Goal: Information Seeking & Learning: Learn about a topic

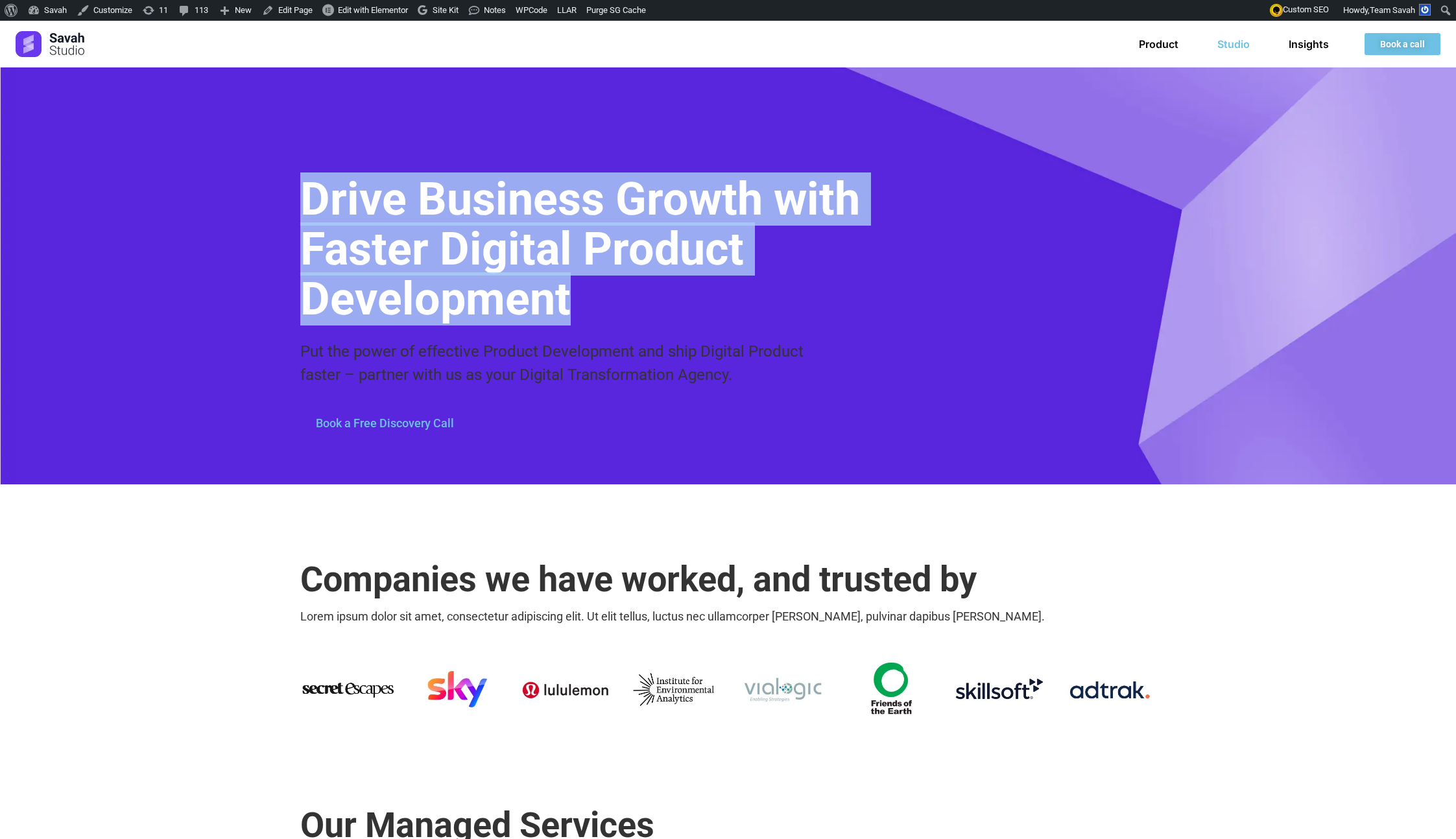
drag, startPoint x: 308, startPoint y: 200, endPoint x: 889, endPoint y: 304, distance: 590.2
click at [889, 305] on div "Drive Business Growth with Faster Digital Product Development Put the power of …" at bounding box center [728, 276] width 856 height 417
click at [827, 298] on h1 "Drive Business Growth with Faster Digital Product Development" at bounding box center [591, 249] width 582 height 150
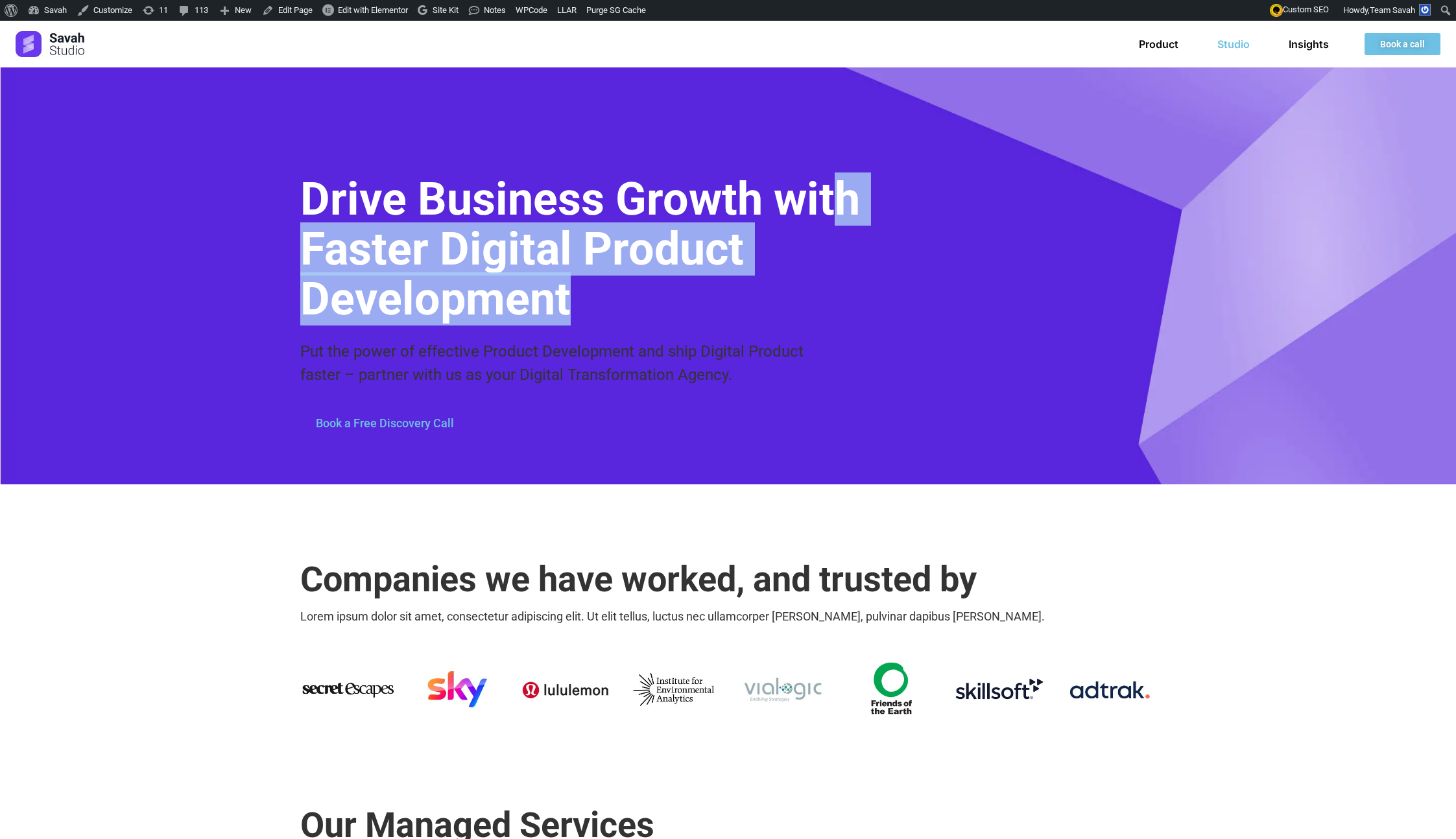
drag, startPoint x: 826, startPoint y: 299, endPoint x: 313, endPoint y: 258, distance: 514.6
click at [350, 265] on h1 "Drive Business Growth with Faster Digital Product Development" at bounding box center [591, 249] width 582 height 150
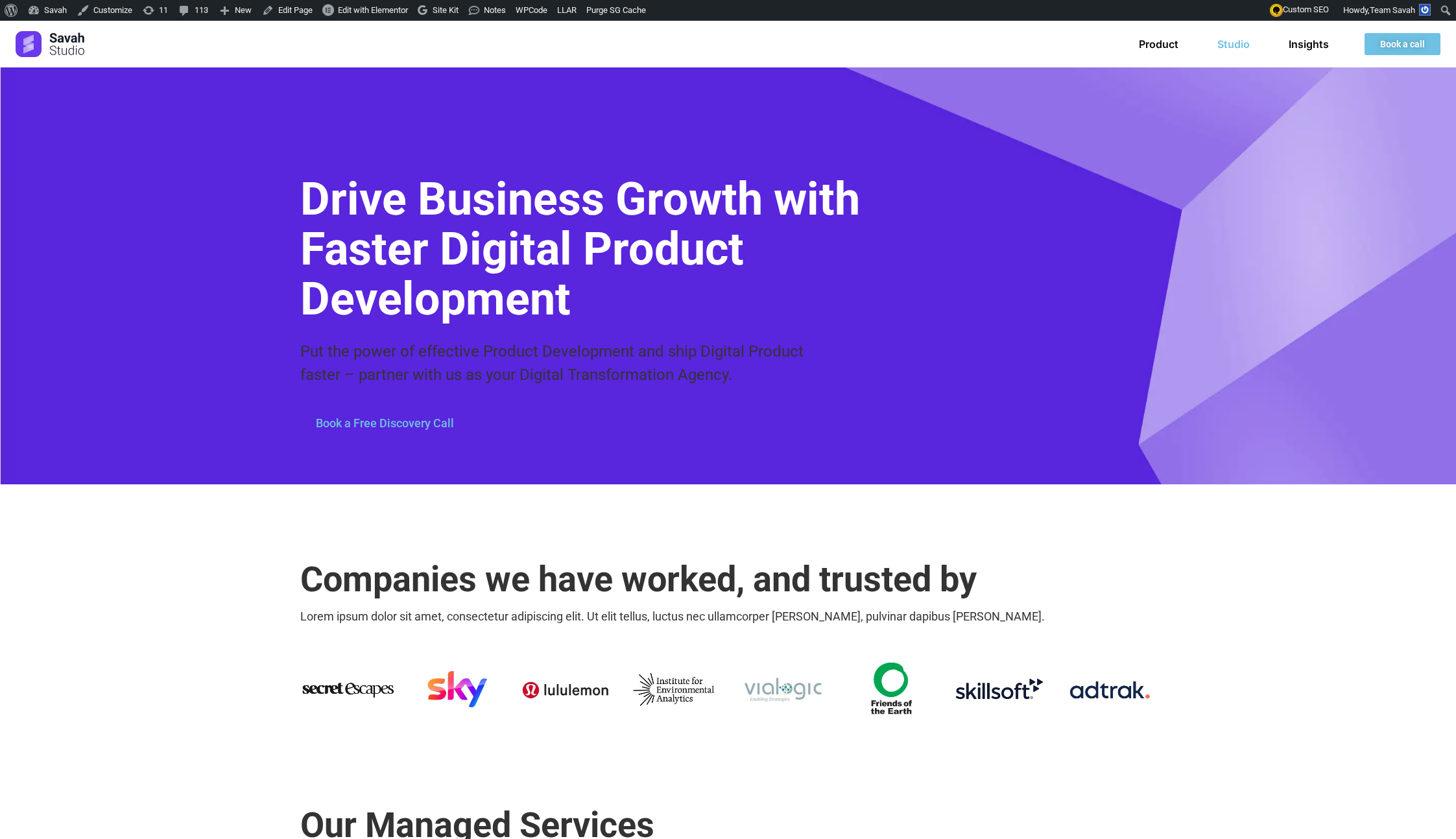
click at [313, 257] on h1 "Drive Business Growth with Faster Digital Product Development" at bounding box center [591, 249] width 582 height 150
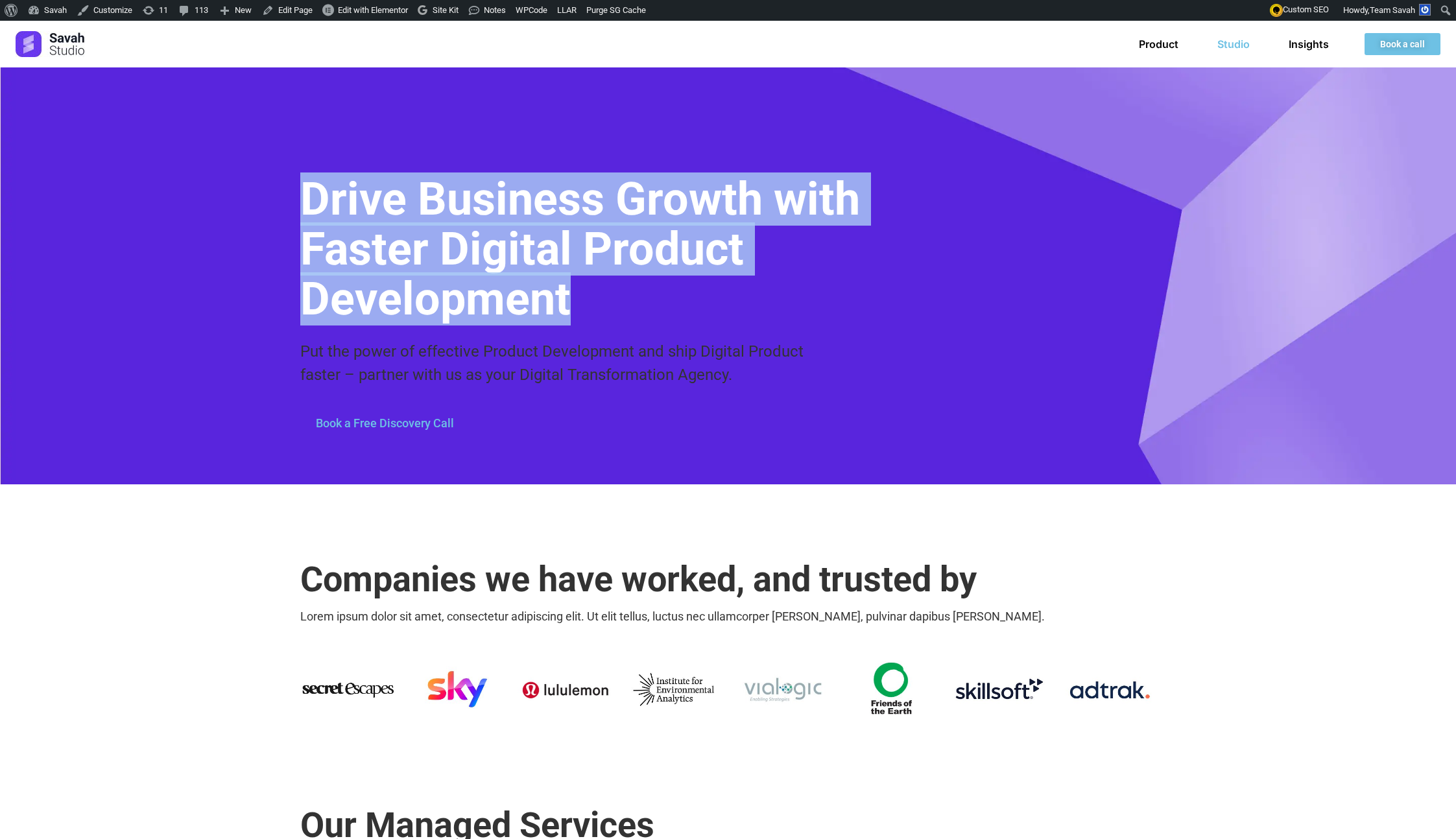
drag, startPoint x: 260, startPoint y: 219, endPoint x: 891, endPoint y: 284, distance: 634.3
click at [887, 284] on div "Drive Business Growth with Faster Digital Product Development Put the power of …" at bounding box center [728, 276] width 1456 height 417
click at [891, 284] on div "Drive Business Growth with Faster Digital Product Development Put the power of …" at bounding box center [728, 276] width 856 height 417
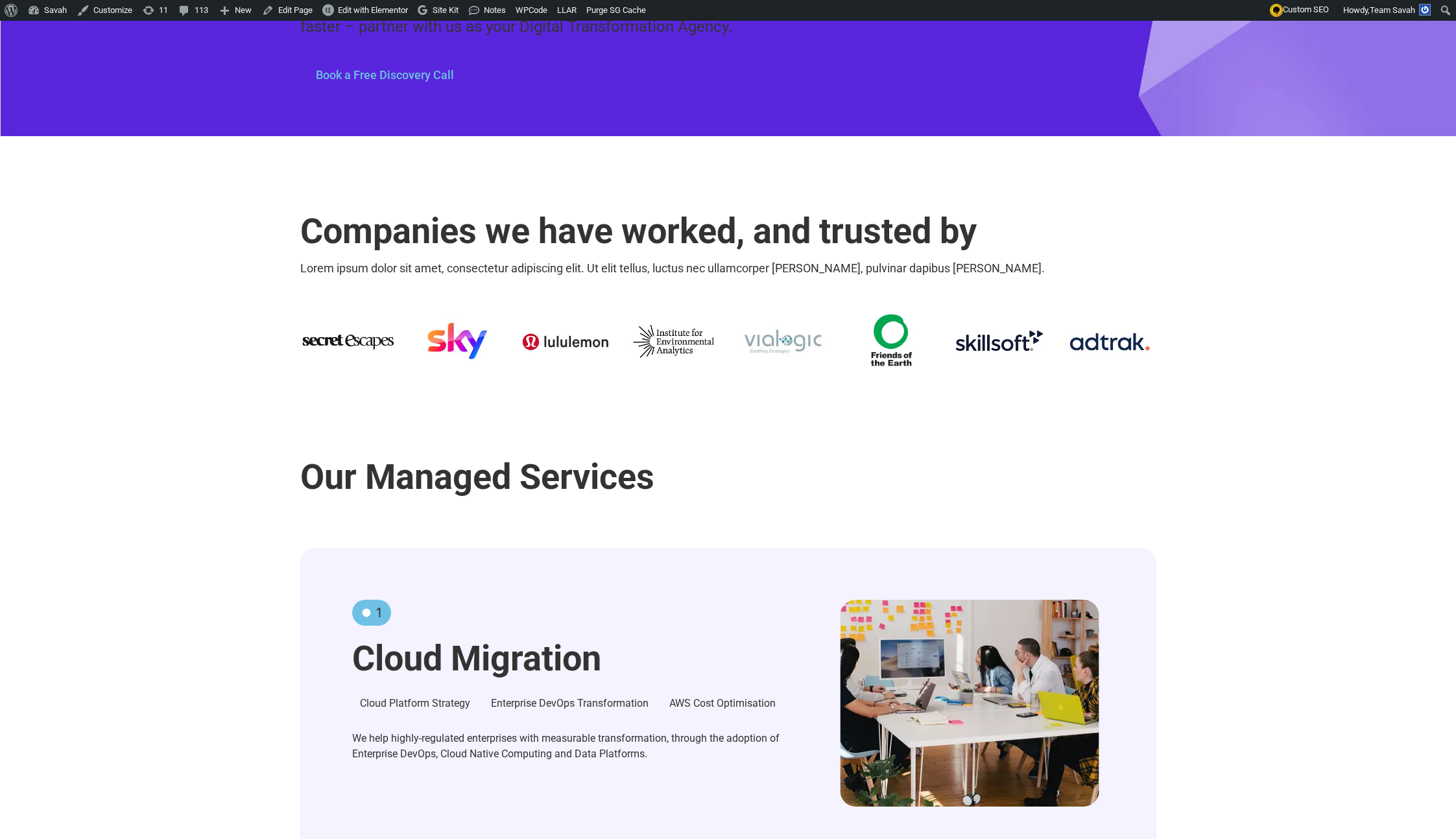
scroll to position [439, 0]
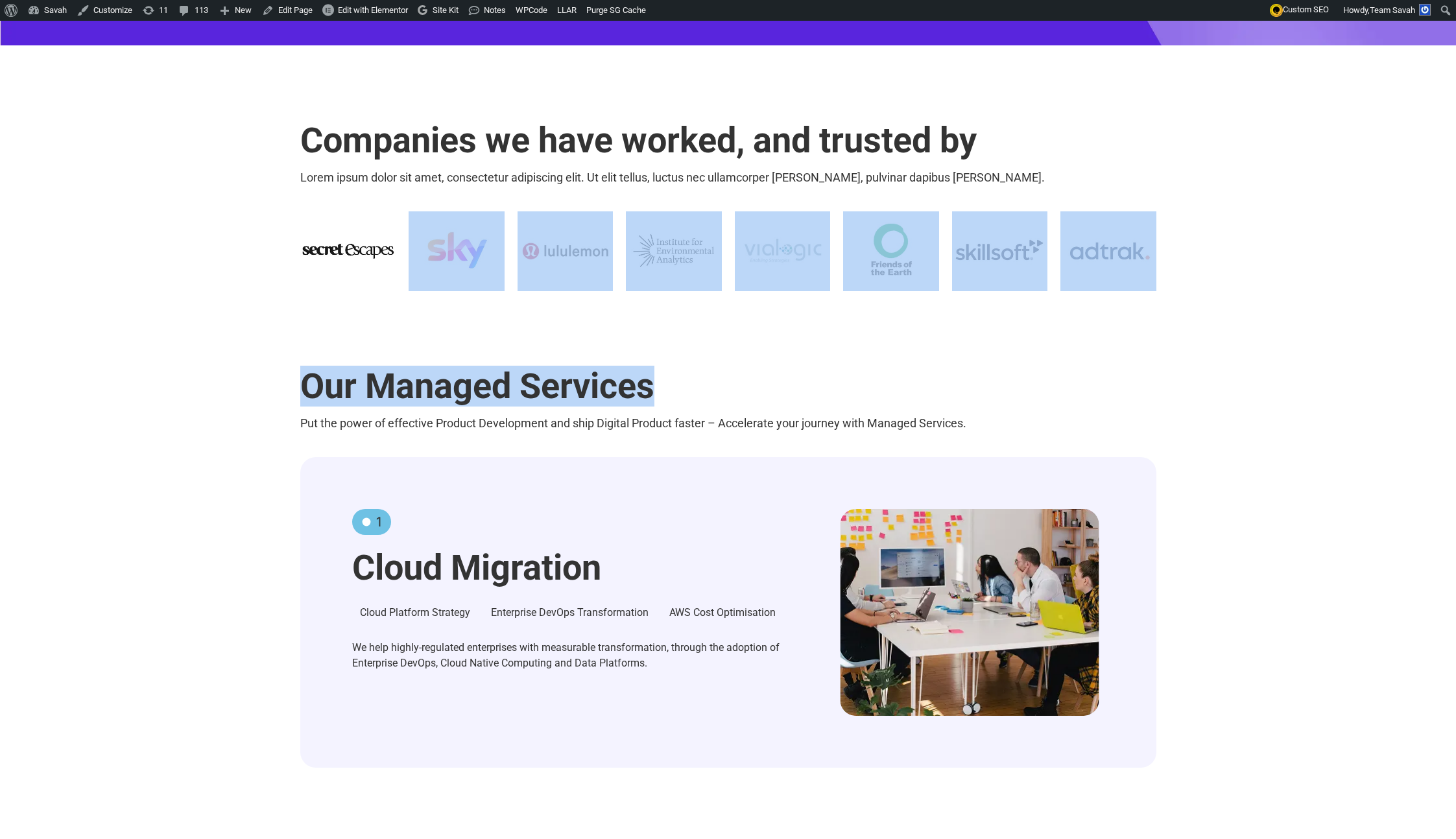
drag, startPoint x: 691, startPoint y: 390, endPoint x: 892, endPoint y: 374, distance: 201.6
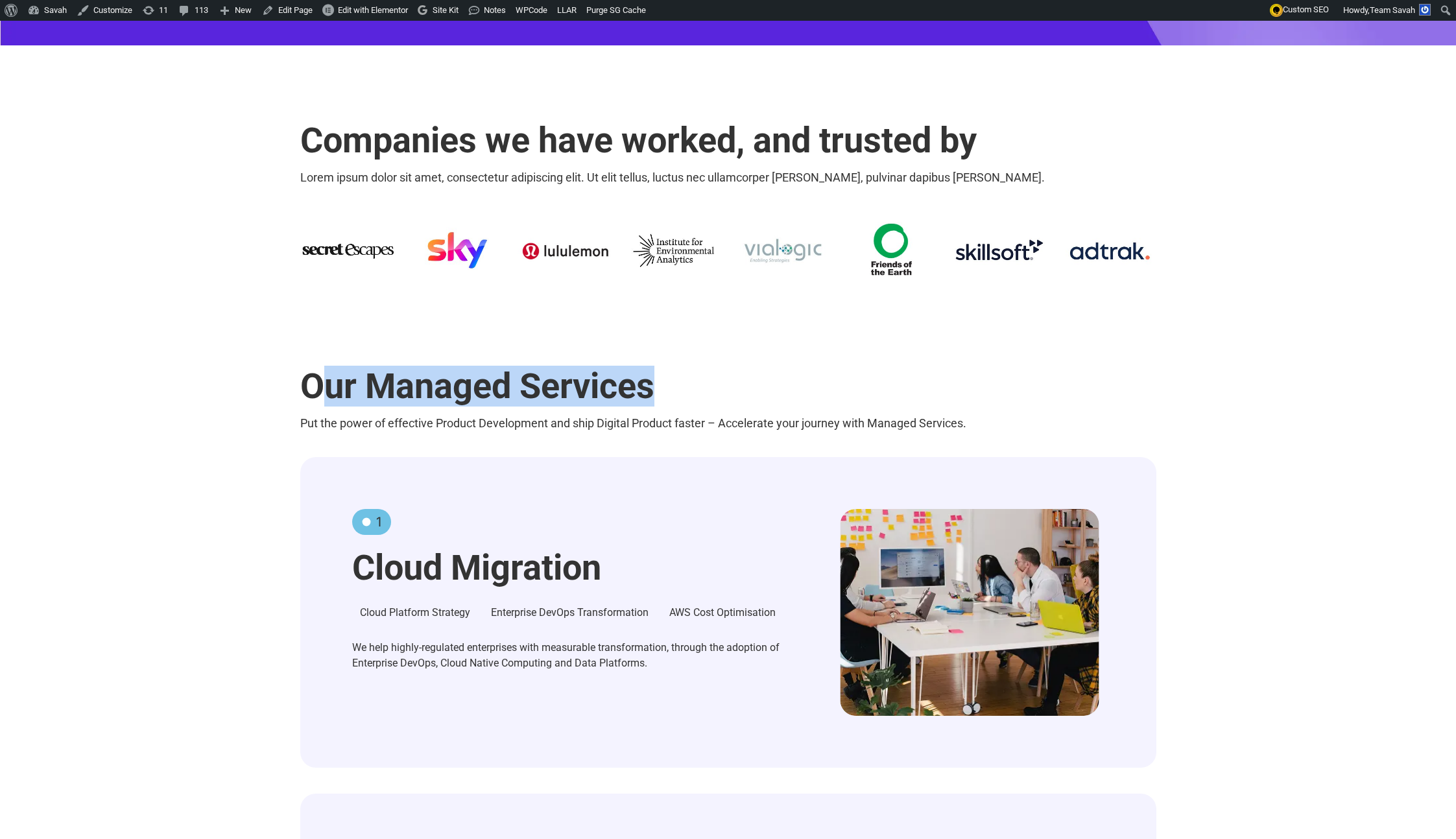
drag, startPoint x: 362, startPoint y: 395, endPoint x: 732, endPoint y: 390, distance: 370.0
click at [710, 390] on h2 "Our Managed Services" at bounding box center [728, 386] width 856 height 35
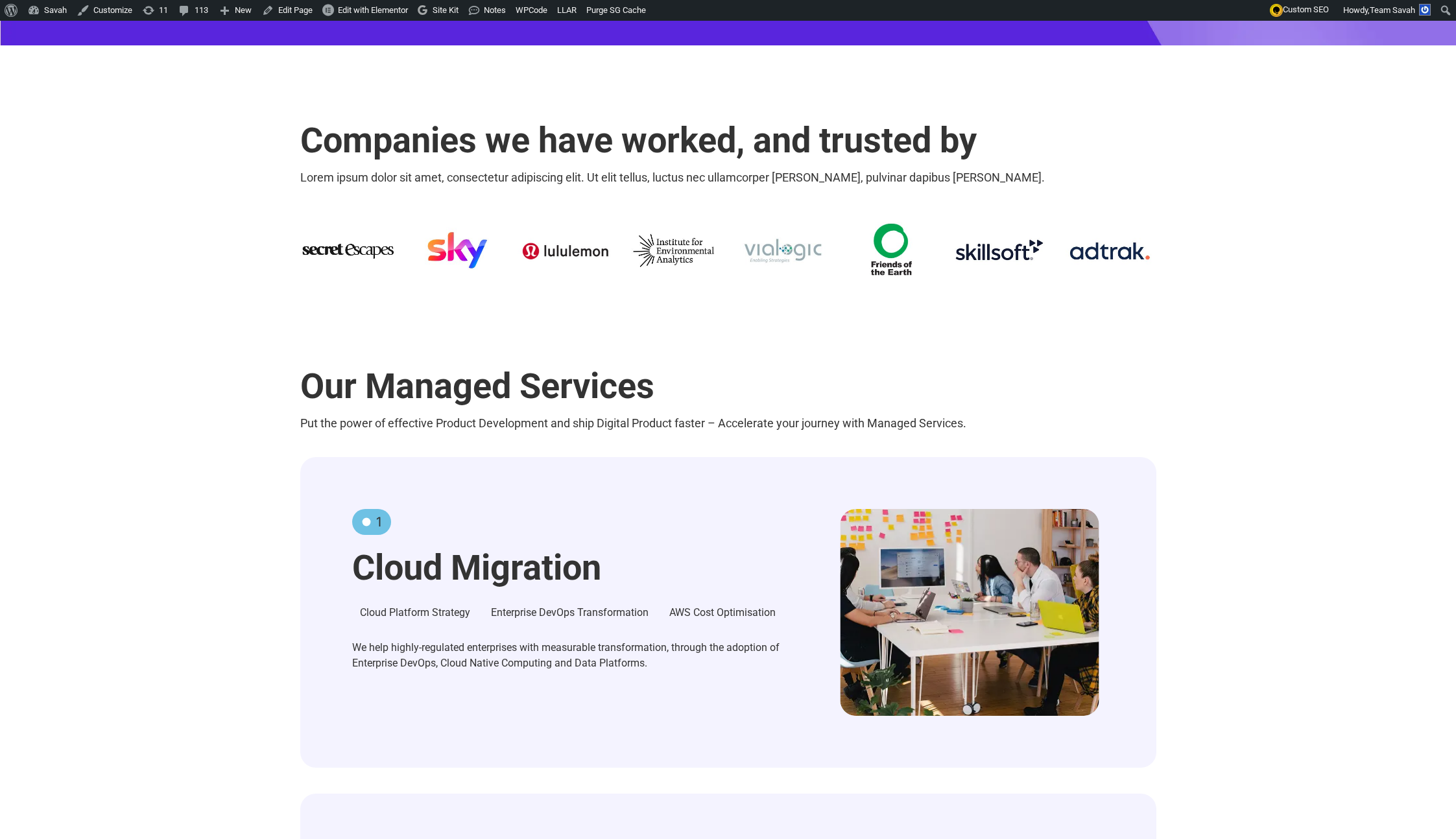
drag, startPoint x: 741, startPoint y: 390, endPoint x: 671, endPoint y: 409, distance: 72.5
click at [699, 400] on h2 "Our Managed Services" at bounding box center [728, 386] width 856 height 35
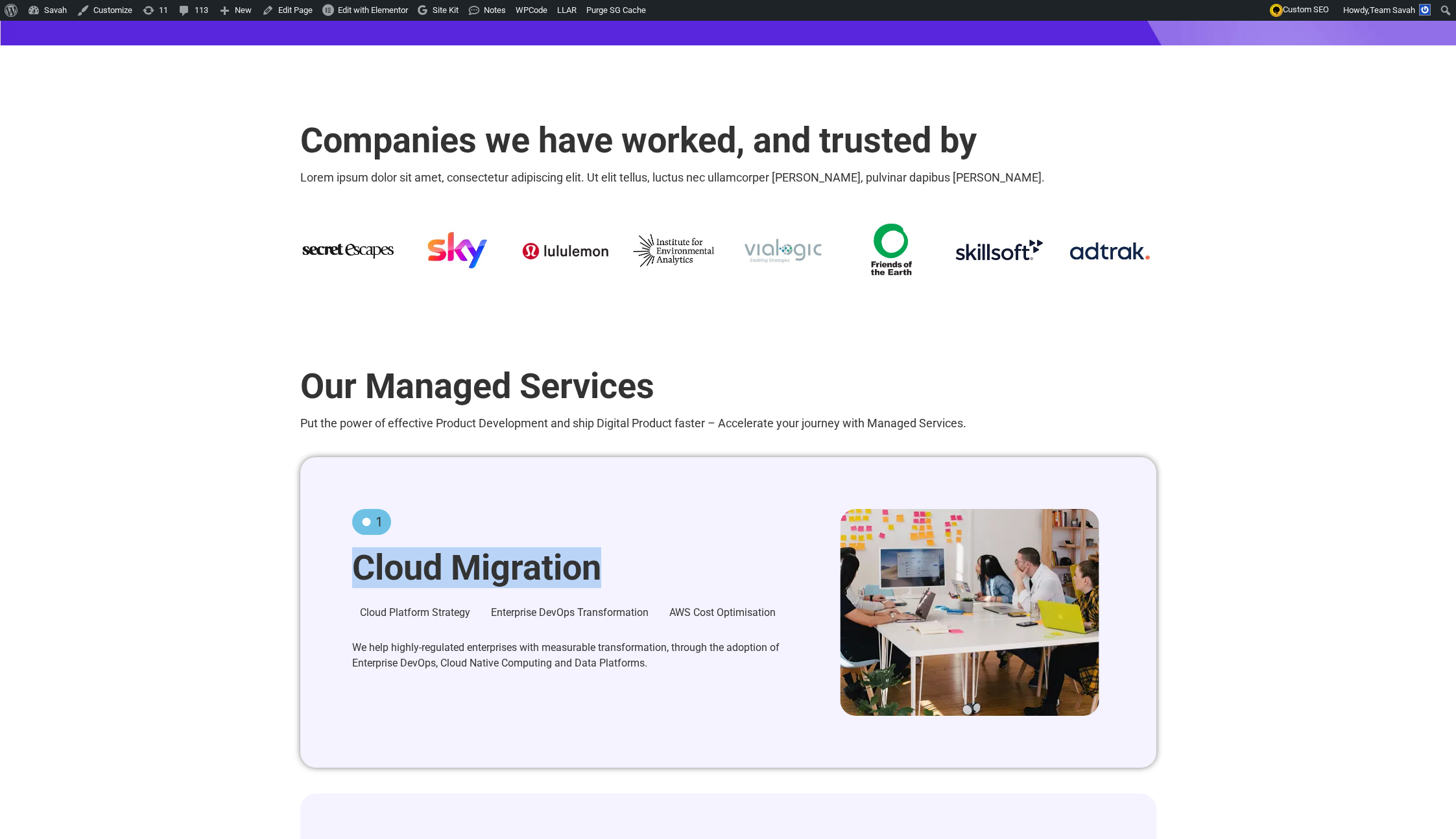
drag, startPoint x: 402, startPoint y: 594, endPoint x: 783, endPoint y: 561, distance: 382.4
click at [709, 577] on div "1 Cloud Migration Cloud Platform Strategy Enterprise DevOps Transformation AWS …" at bounding box center [728, 612] width 856 height 310
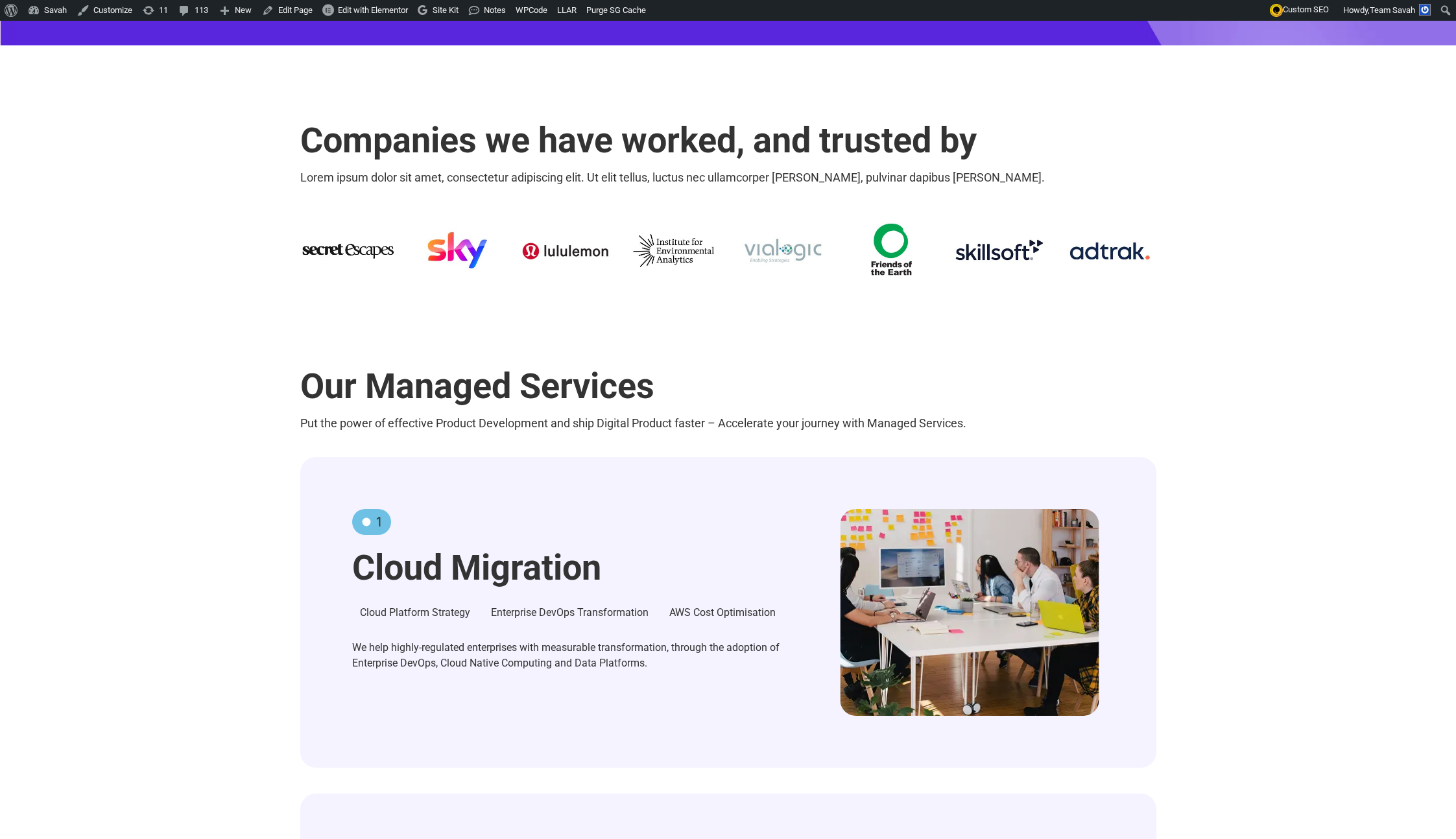
click at [354, 545] on div "1 Cloud Migration Cloud Platform Strategy Enterprise DevOps Transformation AWS …" at bounding box center [583, 594] width 462 height 171
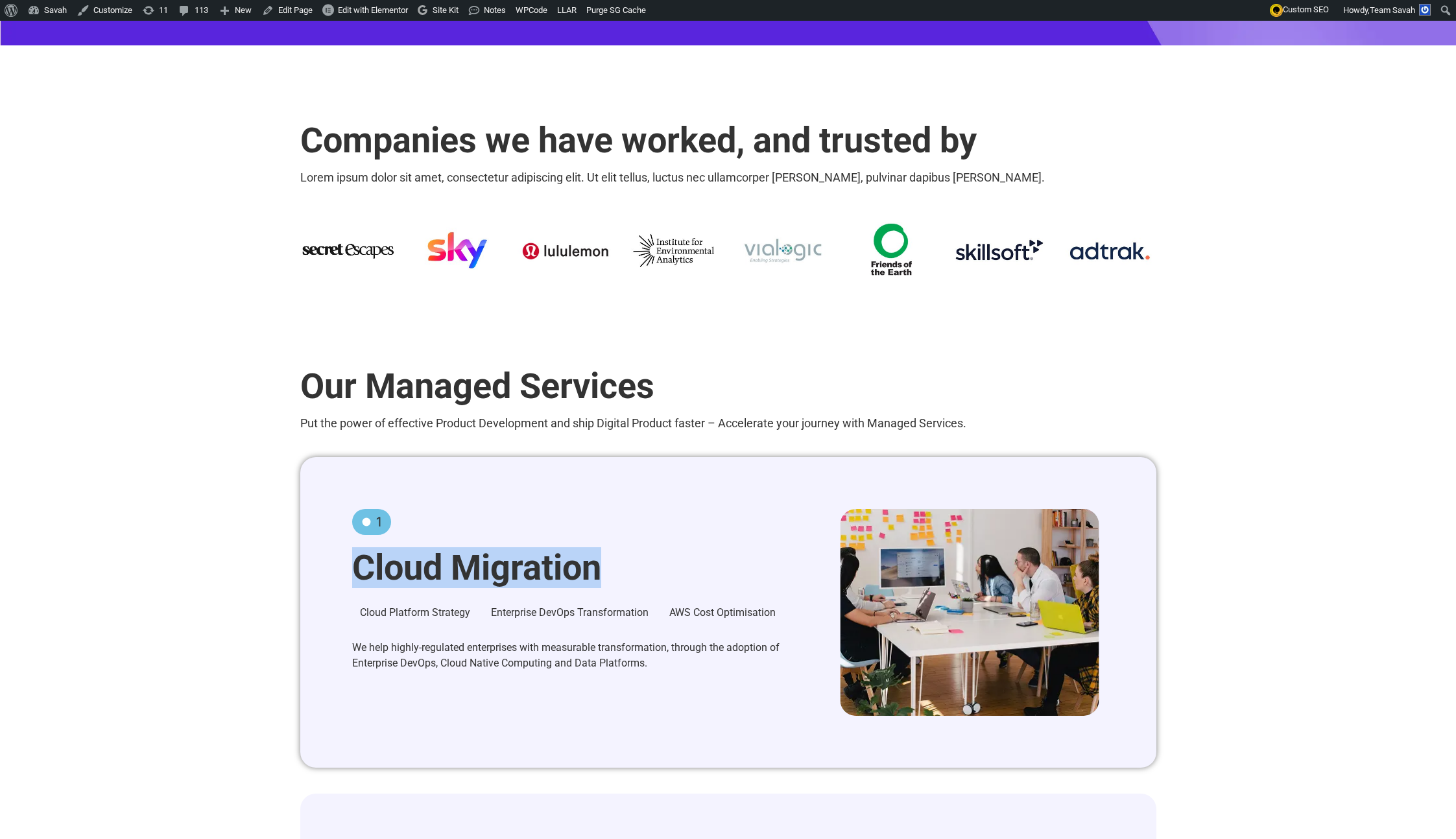
click at [354, 545] on div "1 Cloud Migration Cloud Platform Strategy Enterprise DevOps Transformation AWS …" at bounding box center [583, 594] width 462 height 171
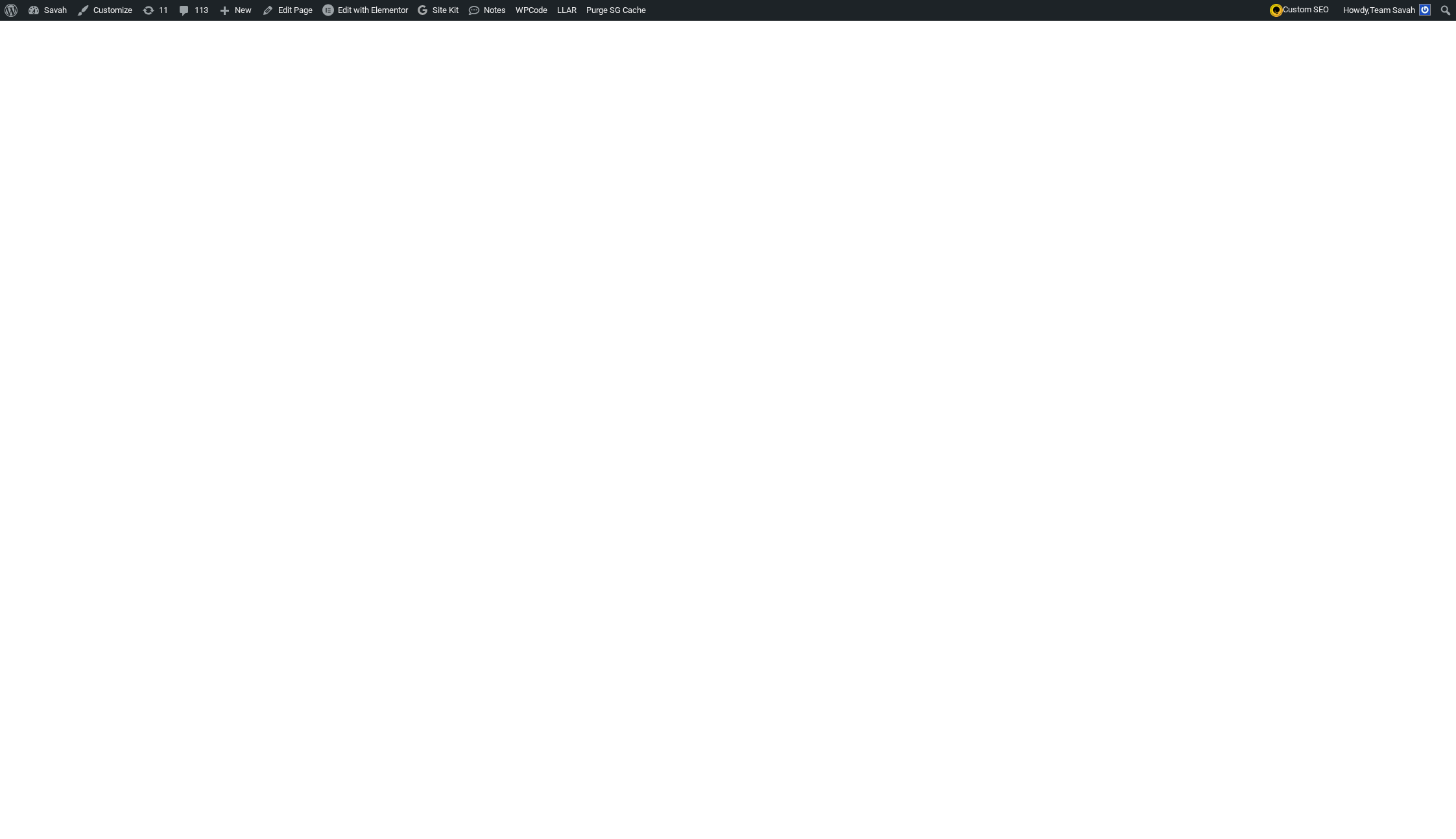
scroll to position [3605, 0]
